Goal: Navigation & Orientation: Understand site structure

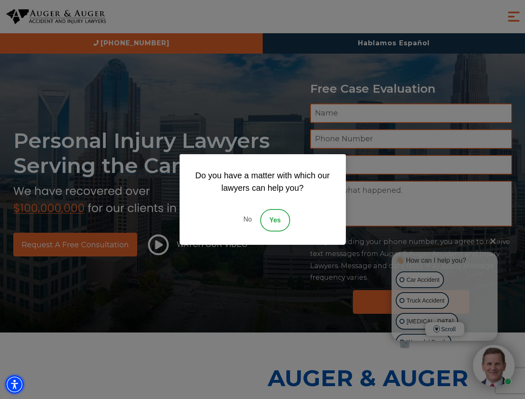
click at [15, 384] on img "Accessibility Menu" at bounding box center [14, 384] width 18 height 18
